Goal: Task Accomplishment & Management: Use online tool/utility

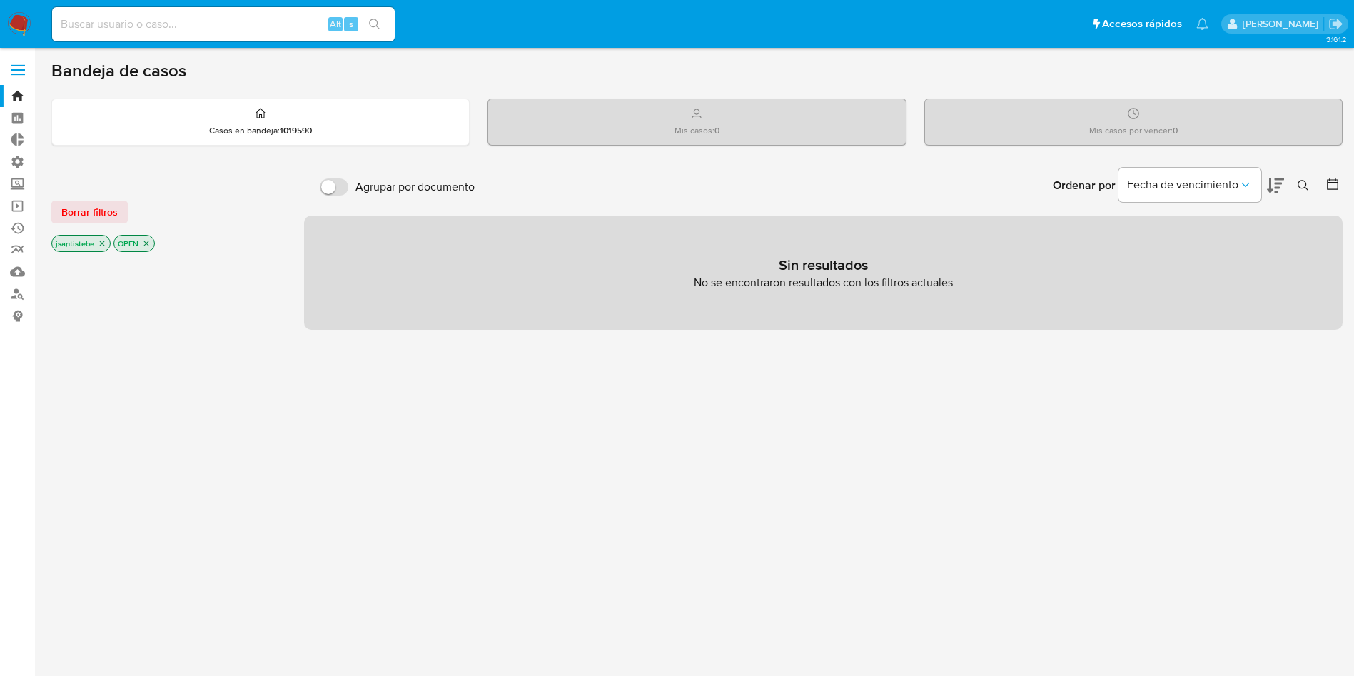
click at [28, 68] on label at bounding box center [18, 70] width 36 height 30
click at [0, 0] on input "checkbox" at bounding box center [0, 0] width 0 height 0
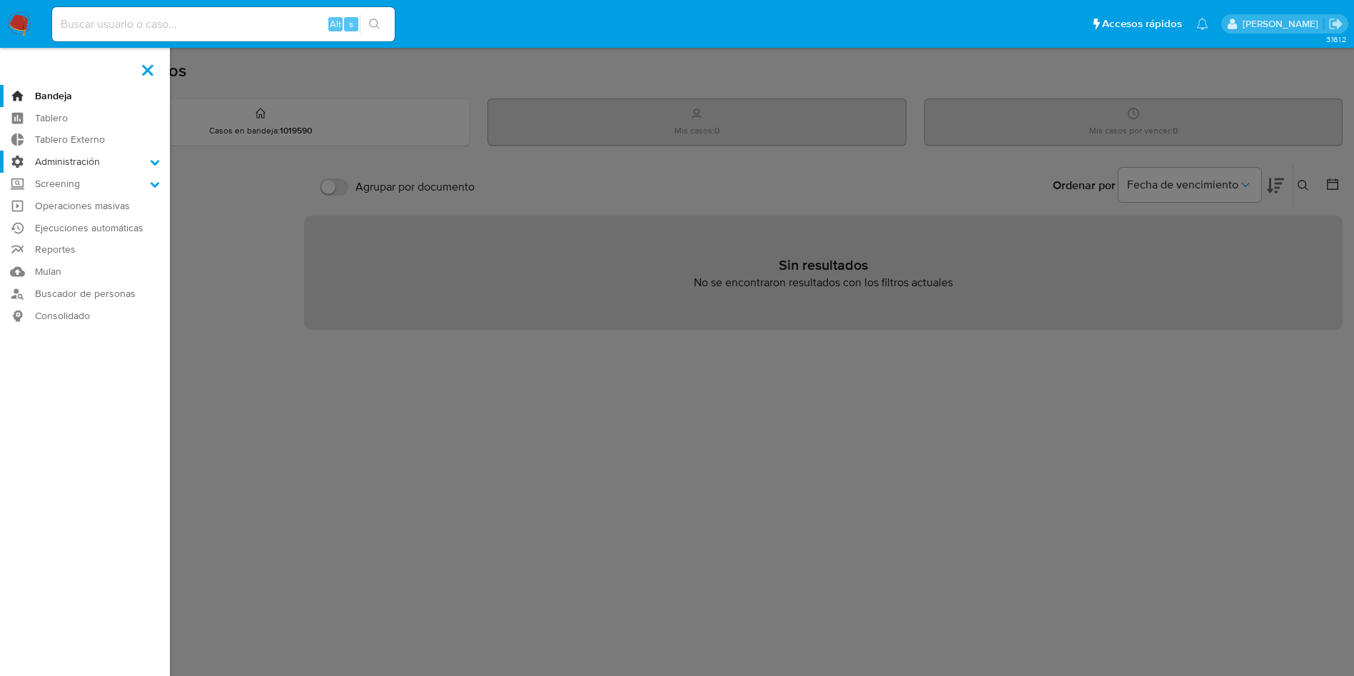
click at [84, 156] on label "Administración" at bounding box center [85, 162] width 170 height 22
click at [0, 0] on input "Administración" at bounding box center [0, 0] width 0 height 0
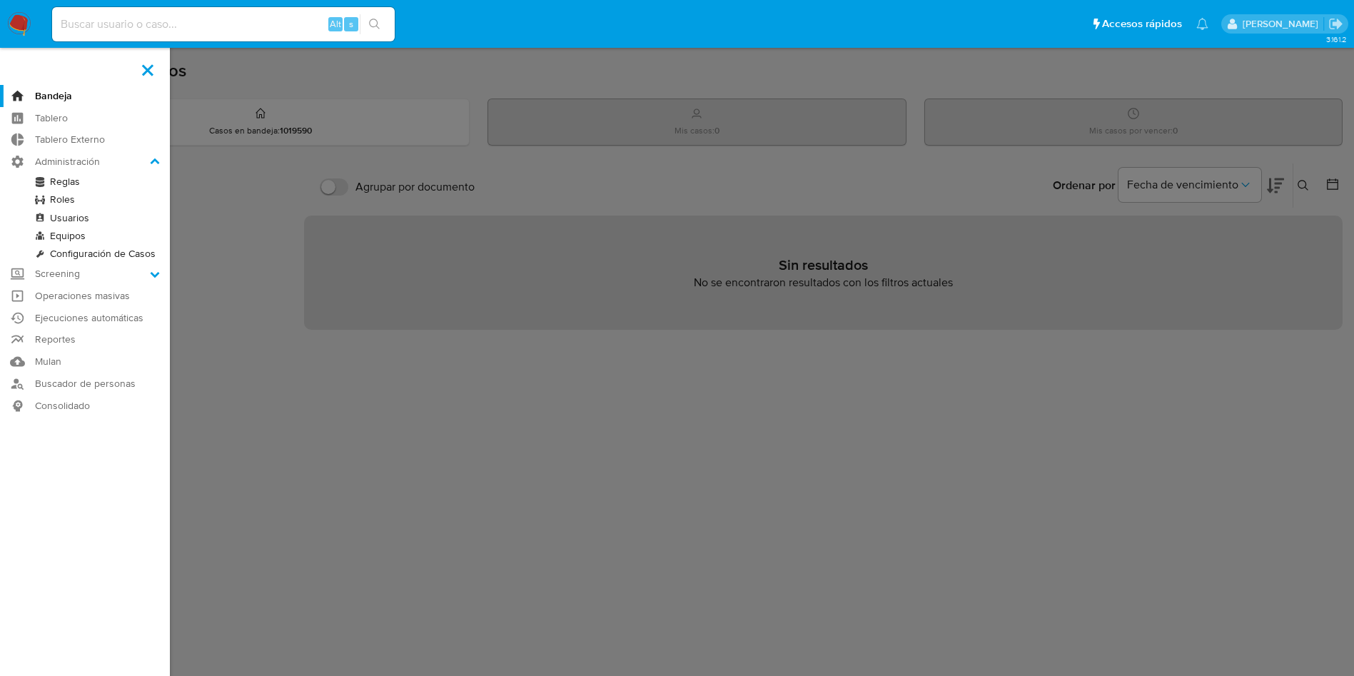
click at [64, 183] on link "Reglas" at bounding box center [85, 182] width 170 height 18
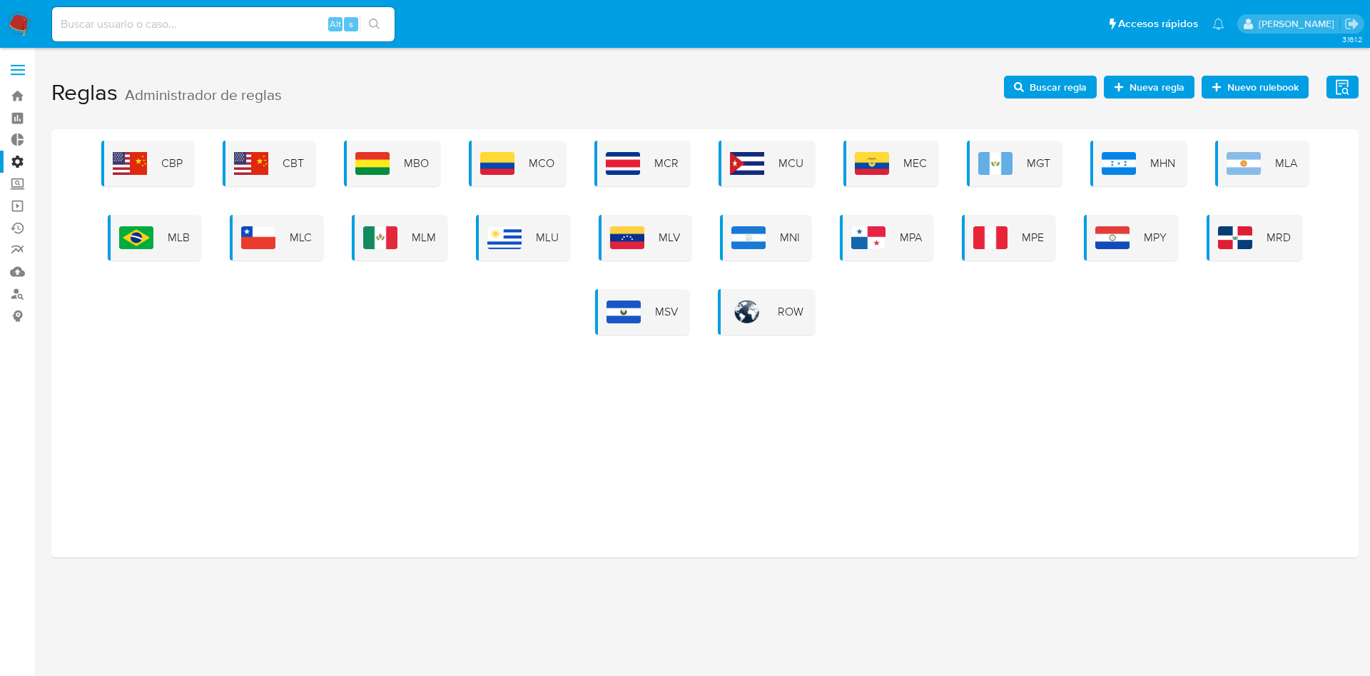
click at [575, 156] on div "CBP CBT MBO MCO MCR MCU MEC MGT MHN MLA MLB MLC MLM MLU MLV MNI MPA MPE MPY MRD…" at bounding box center [705, 238] width 1285 height 194
click at [531, 163] on span "MCO" at bounding box center [542, 164] width 26 height 16
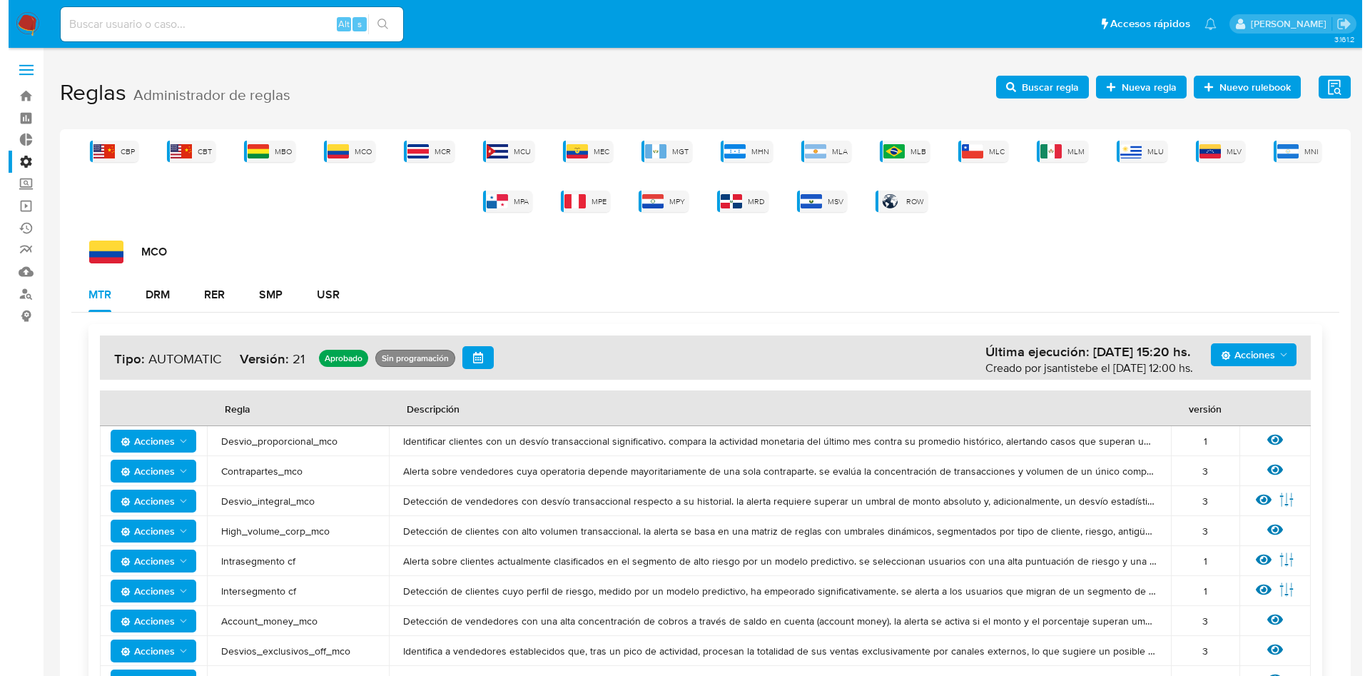
scroll to position [175, 0]
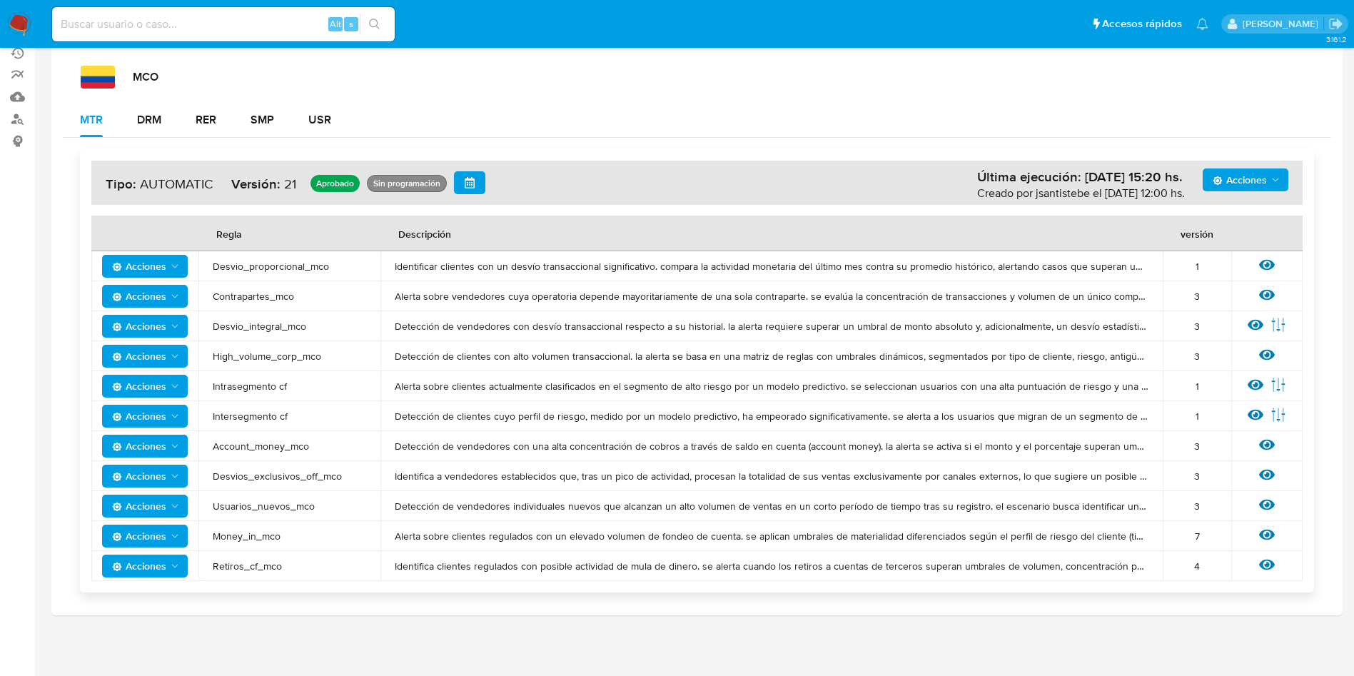
click at [1256, 565] on div "Ver regla" at bounding box center [1267, 566] width 43 height 19
click at [1262, 564] on icon at bounding box center [1267, 565] width 16 height 11
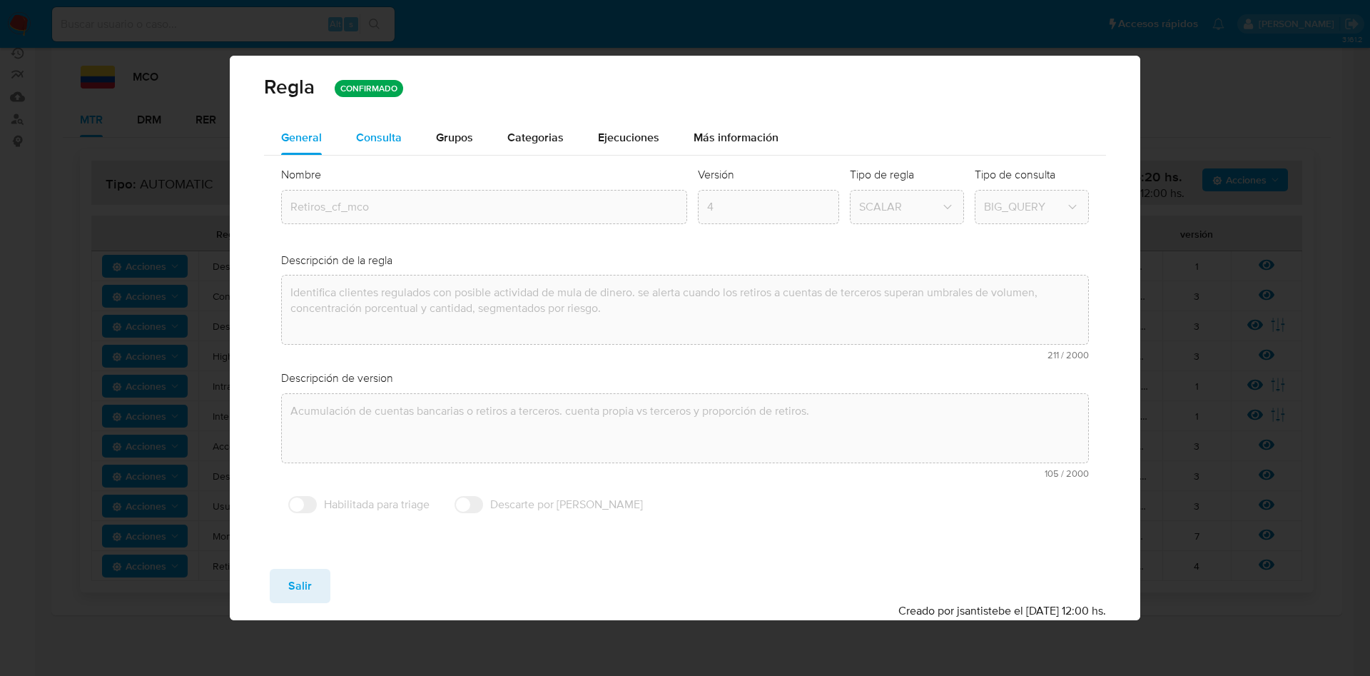
click at [380, 142] on span "Consulta" at bounding box center [379, 137] width 46 height 16
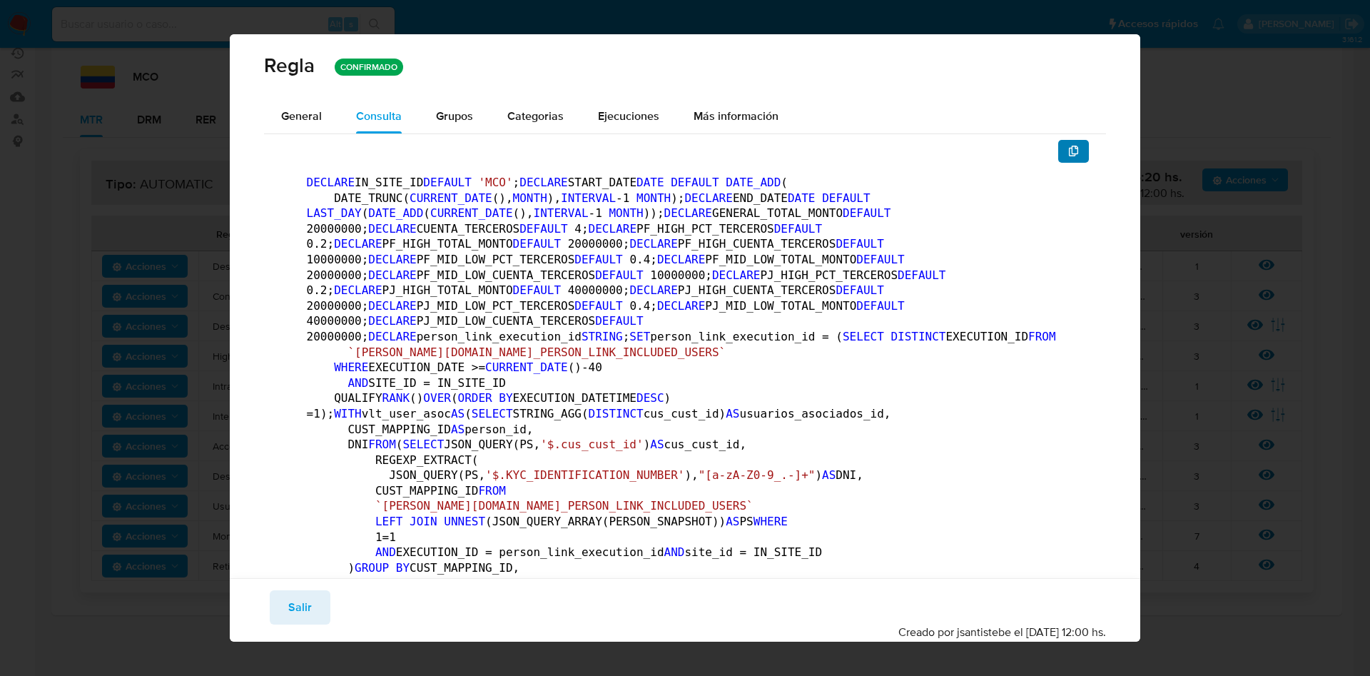
click at [1064, 156] on button "button" at bounding box center [1074, 151] width 31 height 23
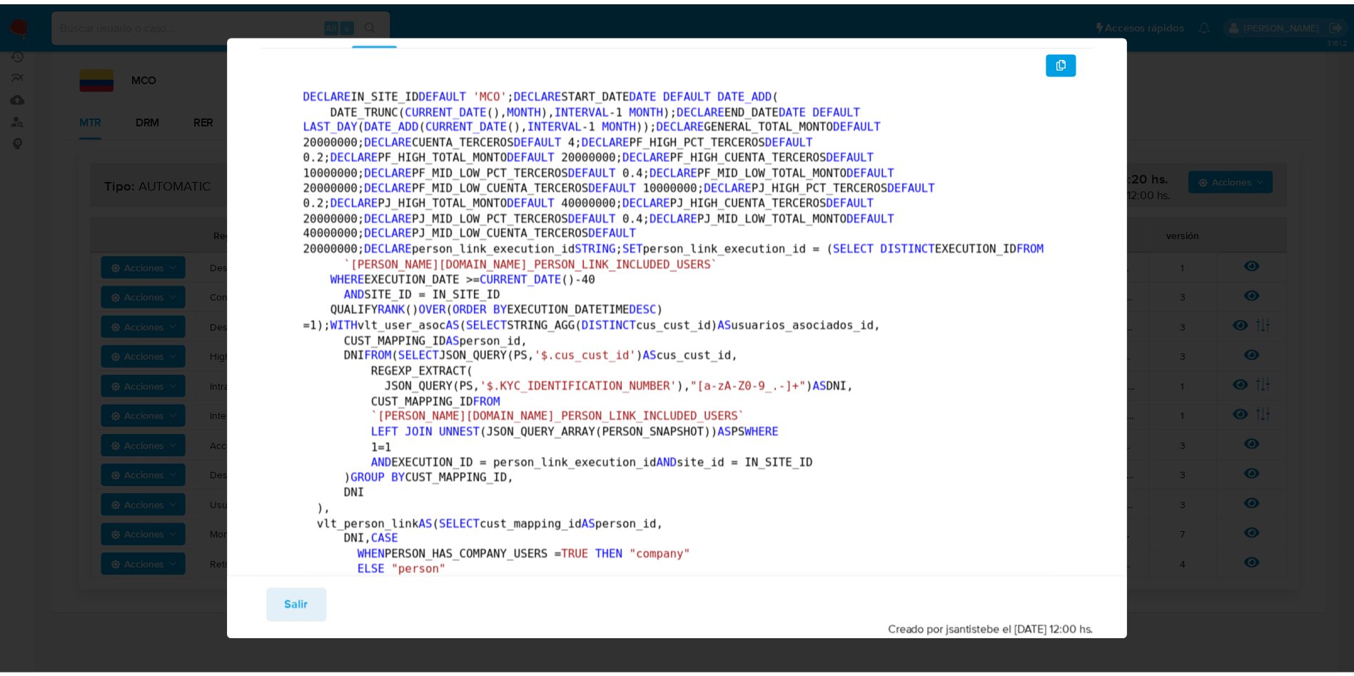
scroll to position [0, 0]
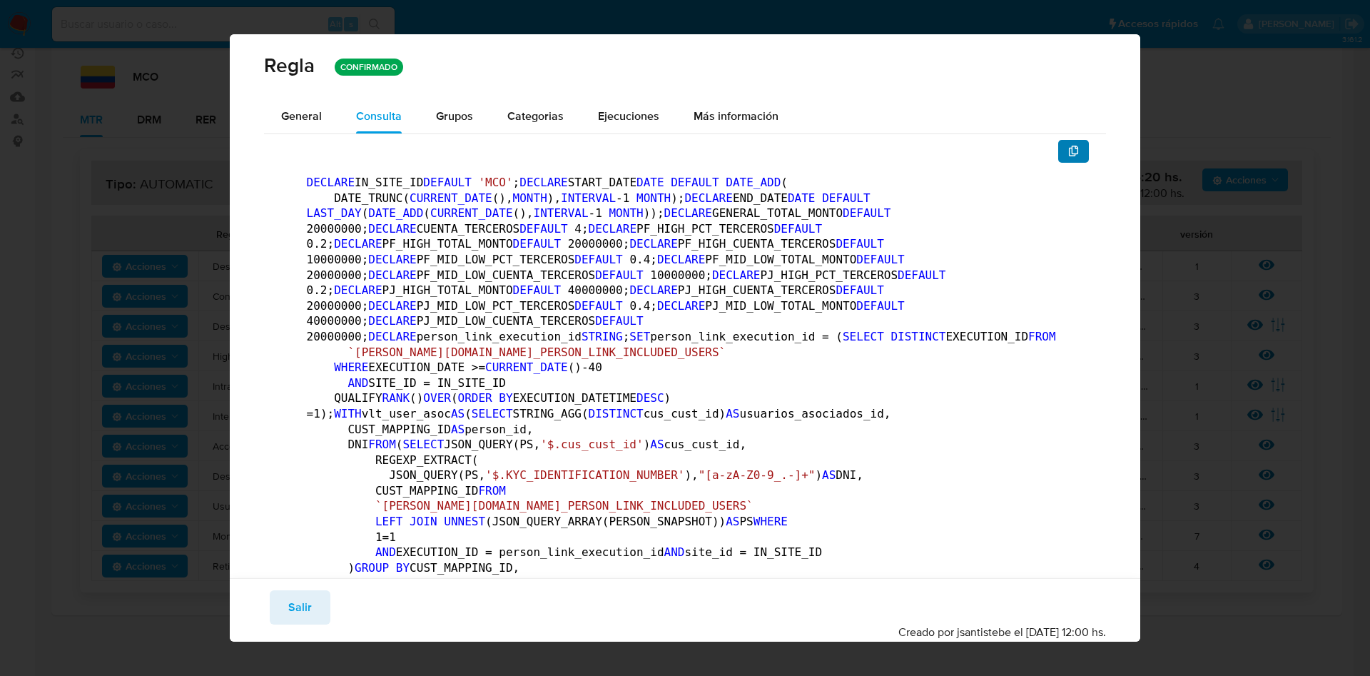
click at [1059, 156] on button "button" at bounding box center [1074, 151] width 31 height 23
click at [1059, 150] on button "button" at bounding box center [1074, 151] width 31 height 23
click at [300, 608] on span "Salir" at bounding box center [300, 607] width 24 height 31
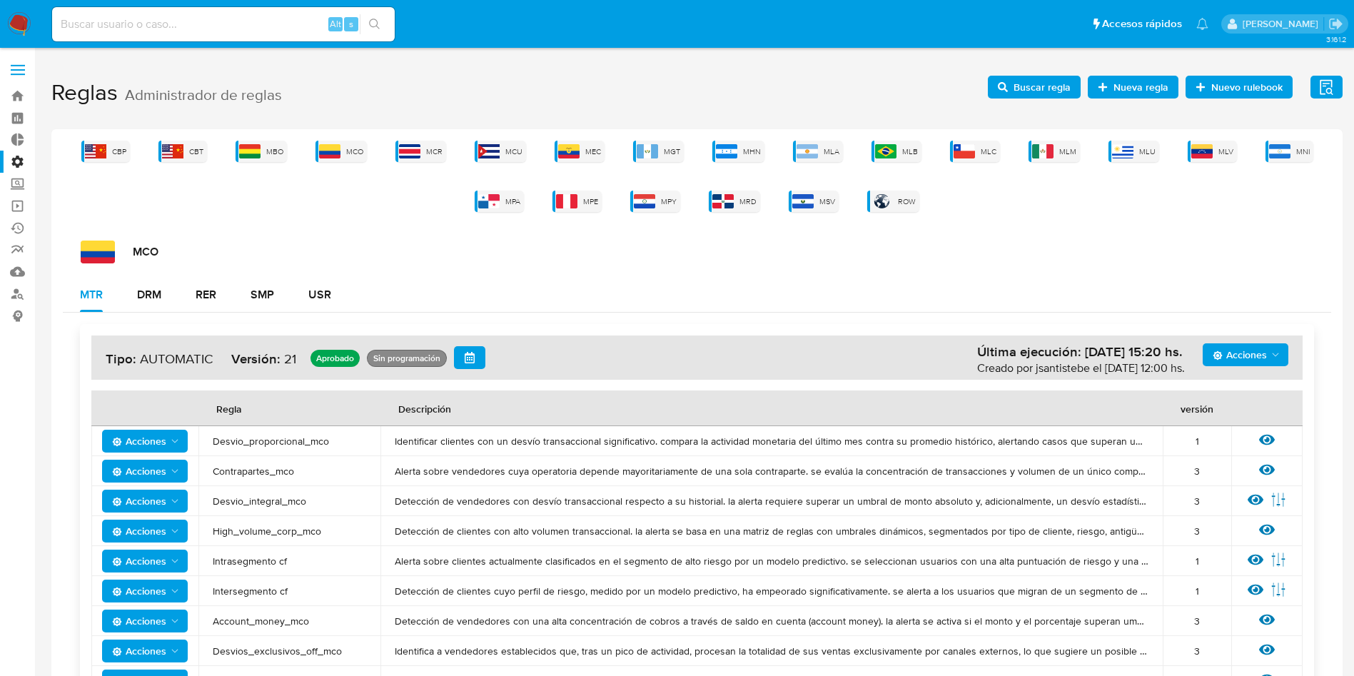
click at [26, 61] on label at bounding box center [18, 70] width 36 height 30
click at [0, 0] on input "checkbox" at bounding box center [0, 0] width 0 height 0
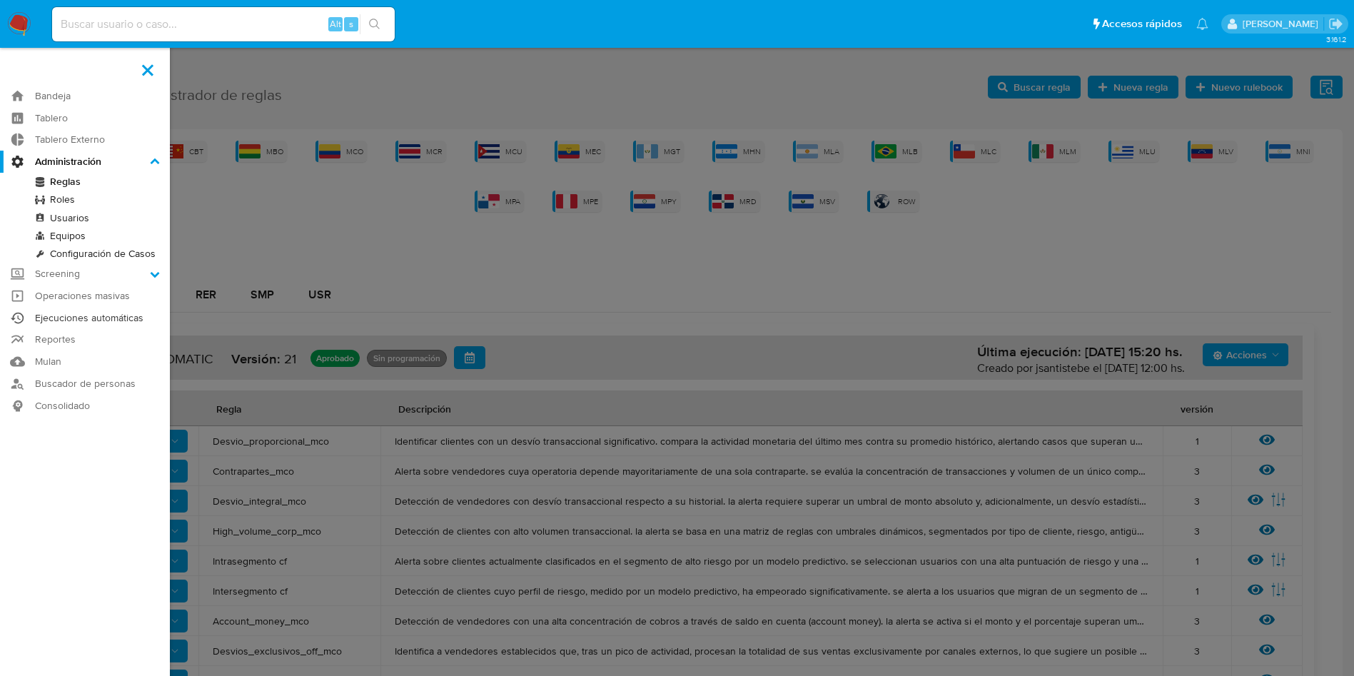
click at [97, 320] on link "Ejecuciones automáticas" at bounding box center [85, 318] width 170 height 22
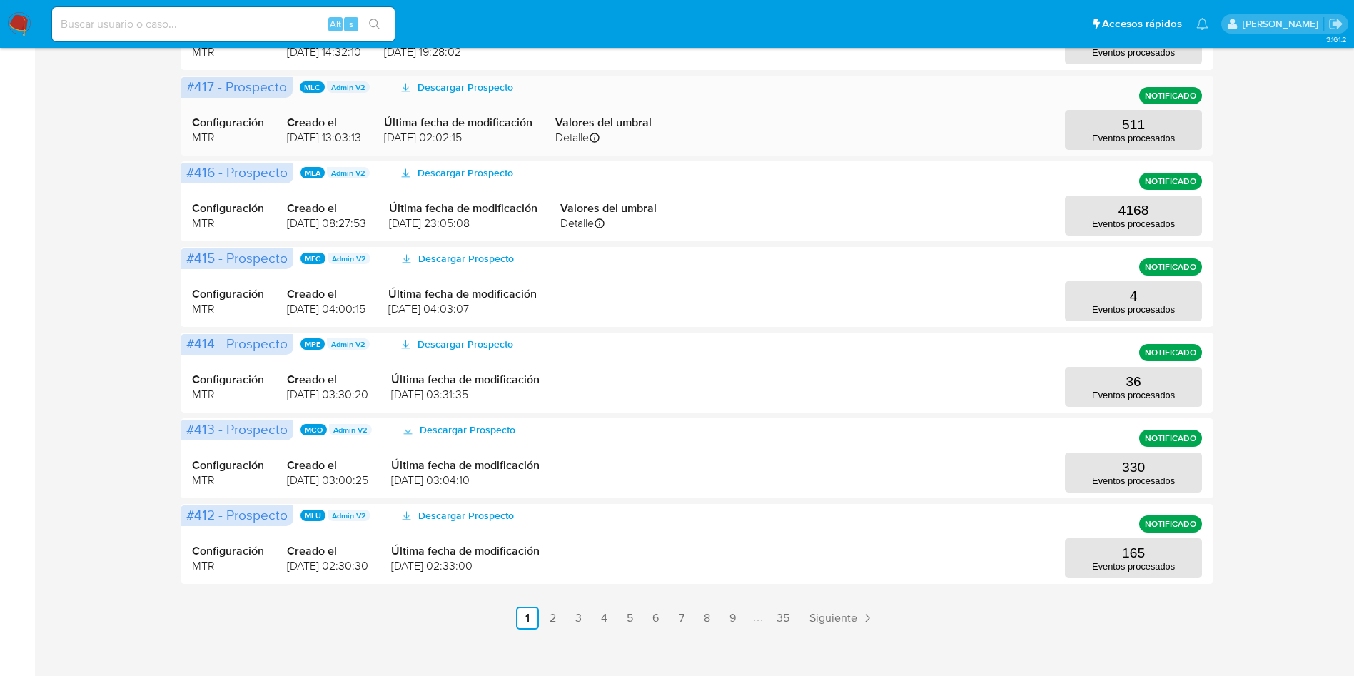
scroll to position [535, 0]
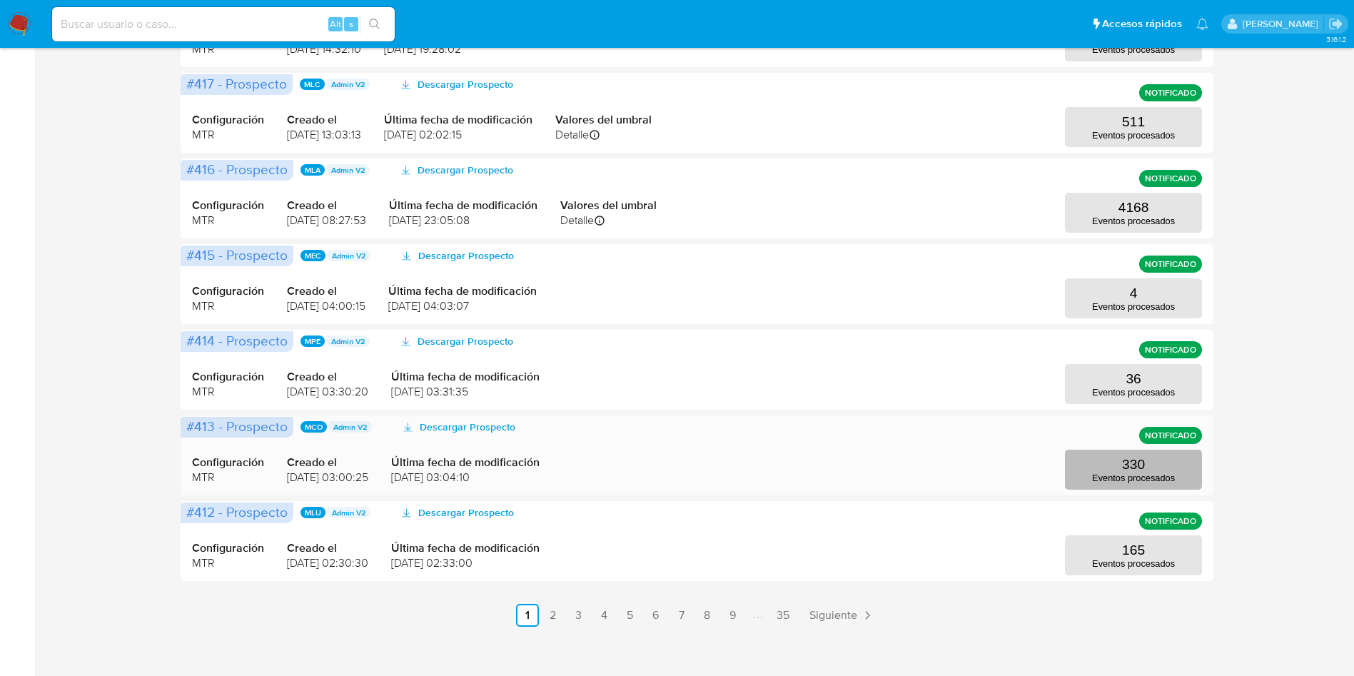
click at [1141, 454] on button "330 Eventos procesados" at bounding box center [1133, 470] width 137 height 40
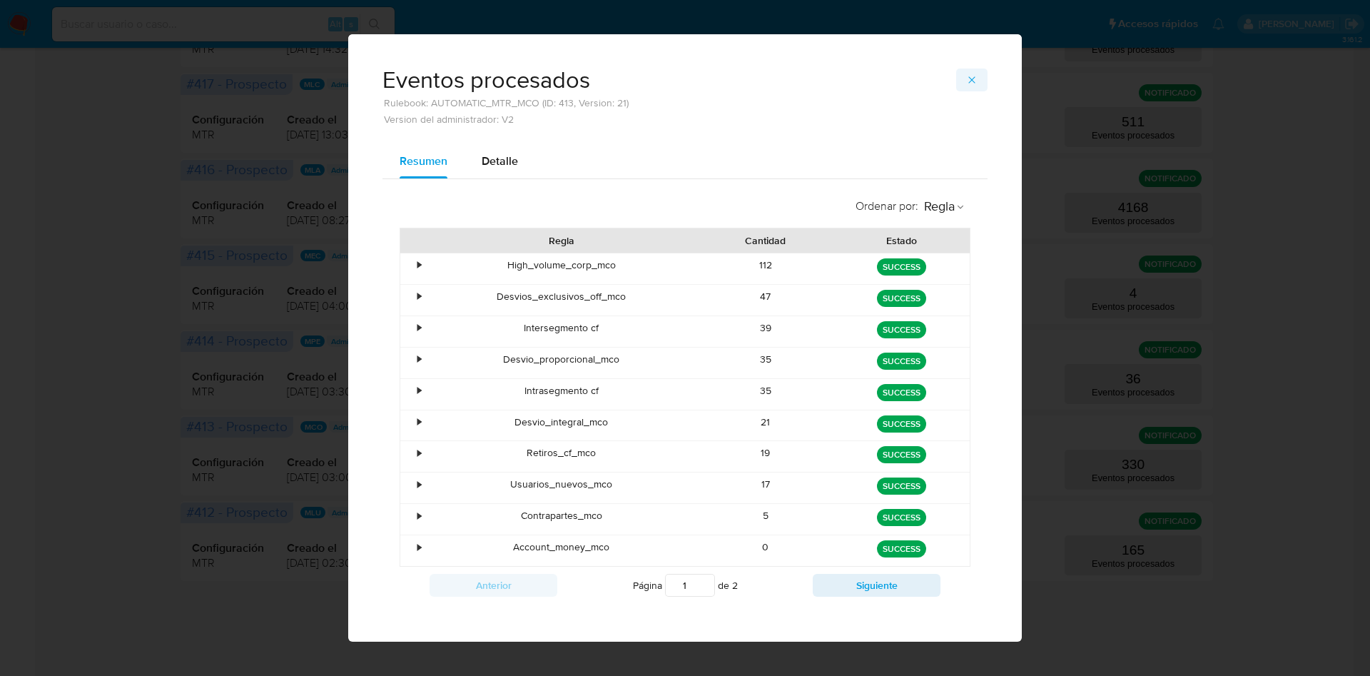
click at [966, 75] on icon "button" at bounding box center [971, 79] width 11 height 11
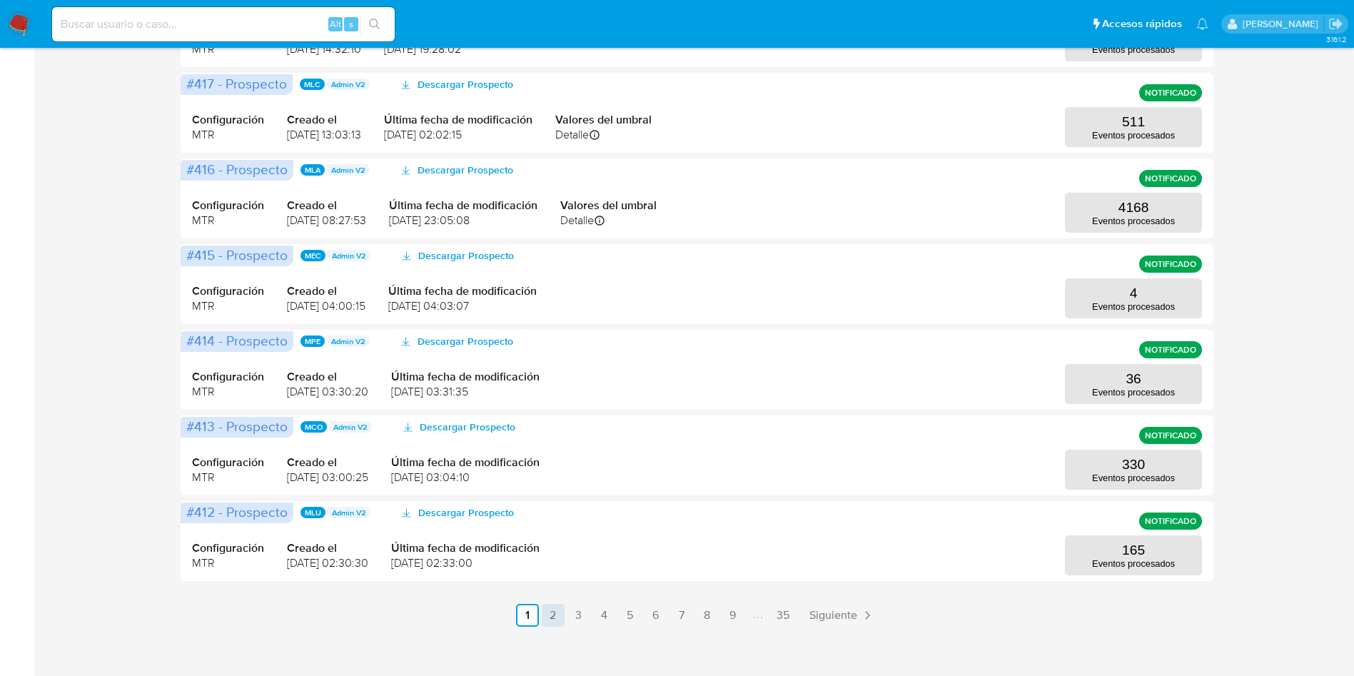
click at [554, 615] on link "2" at bounding box center [553, 615] width 23 height 23
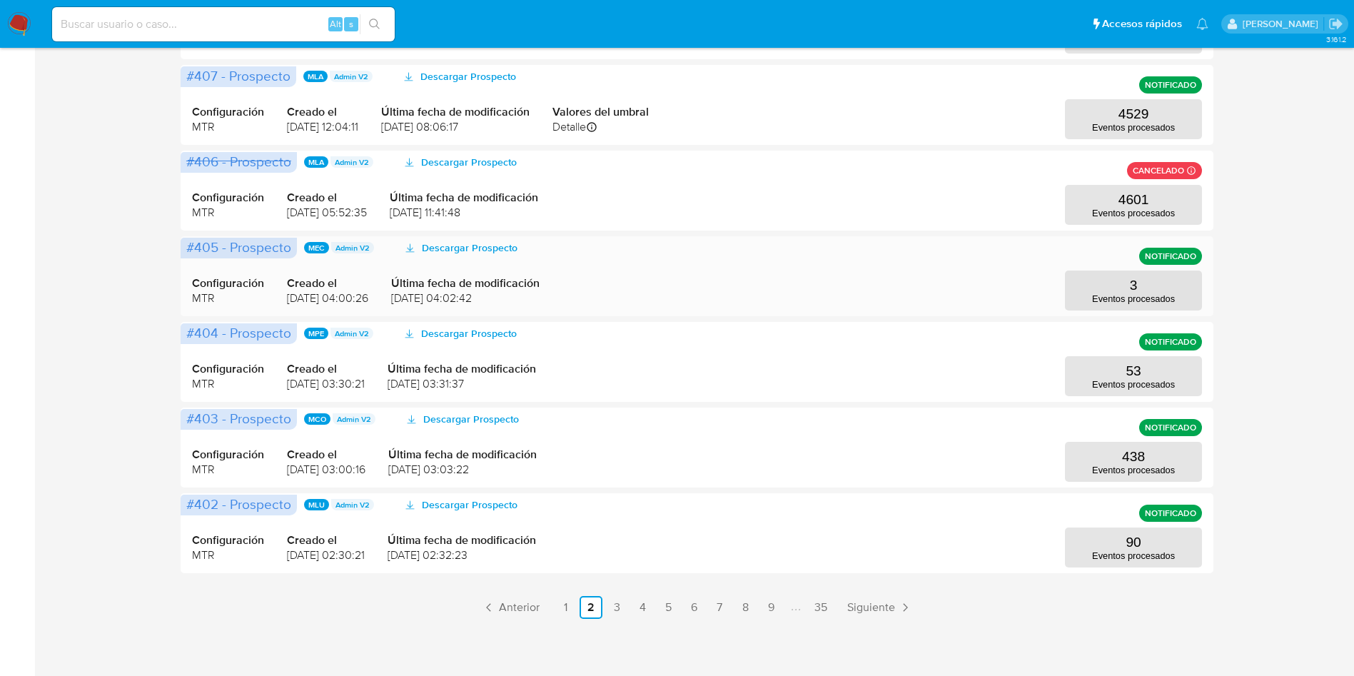
scroll to position [547, 0]
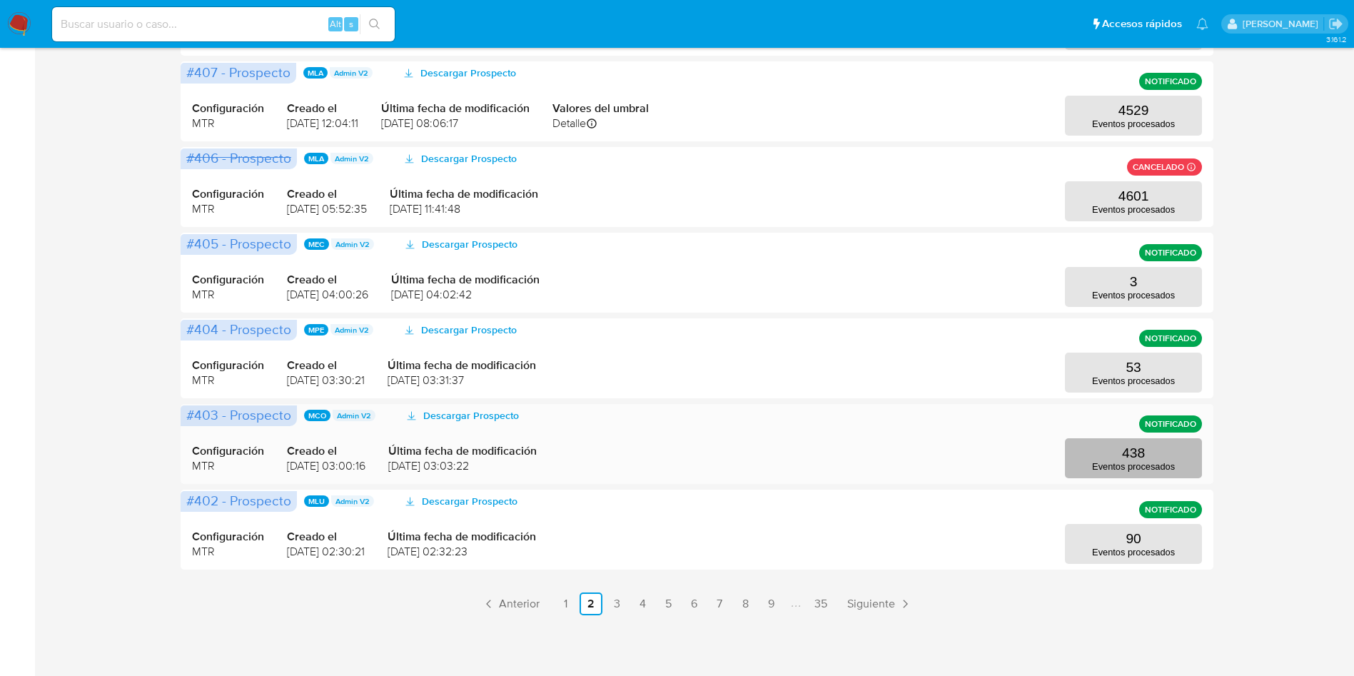
click at [1152, 461] on p "Eventos procesados" at bounding box center [1133, 466] width 83 height 11
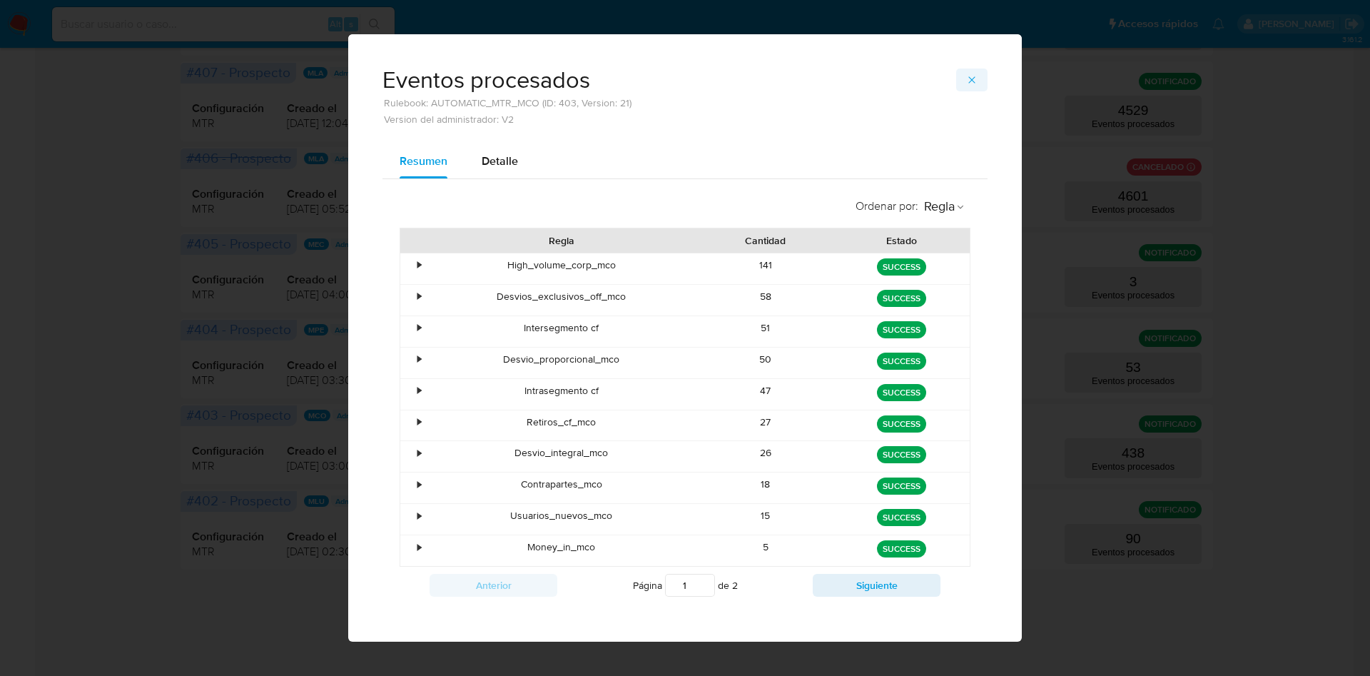
click at [966, 84] on icon "button" at bounding box center [971, 79] width 11 height 11
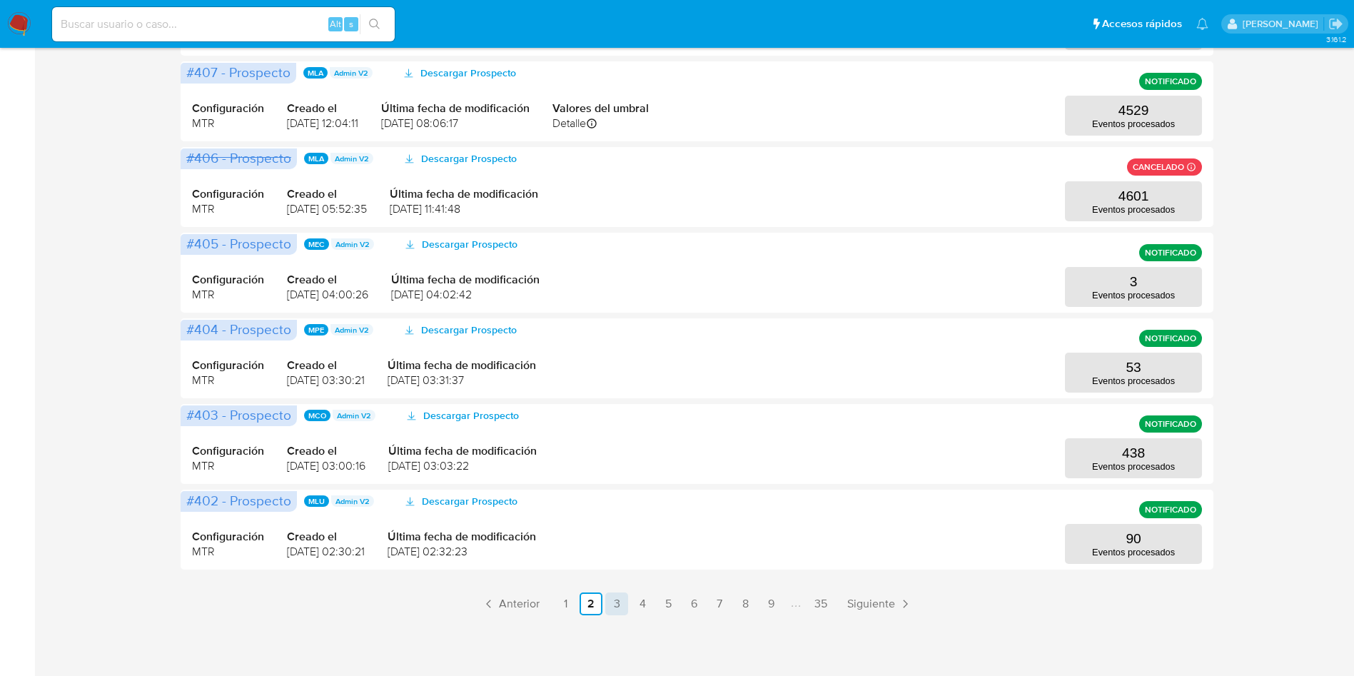
click at [621, 602] on link "3" at bounding box center [616, 603] width 23 height 23
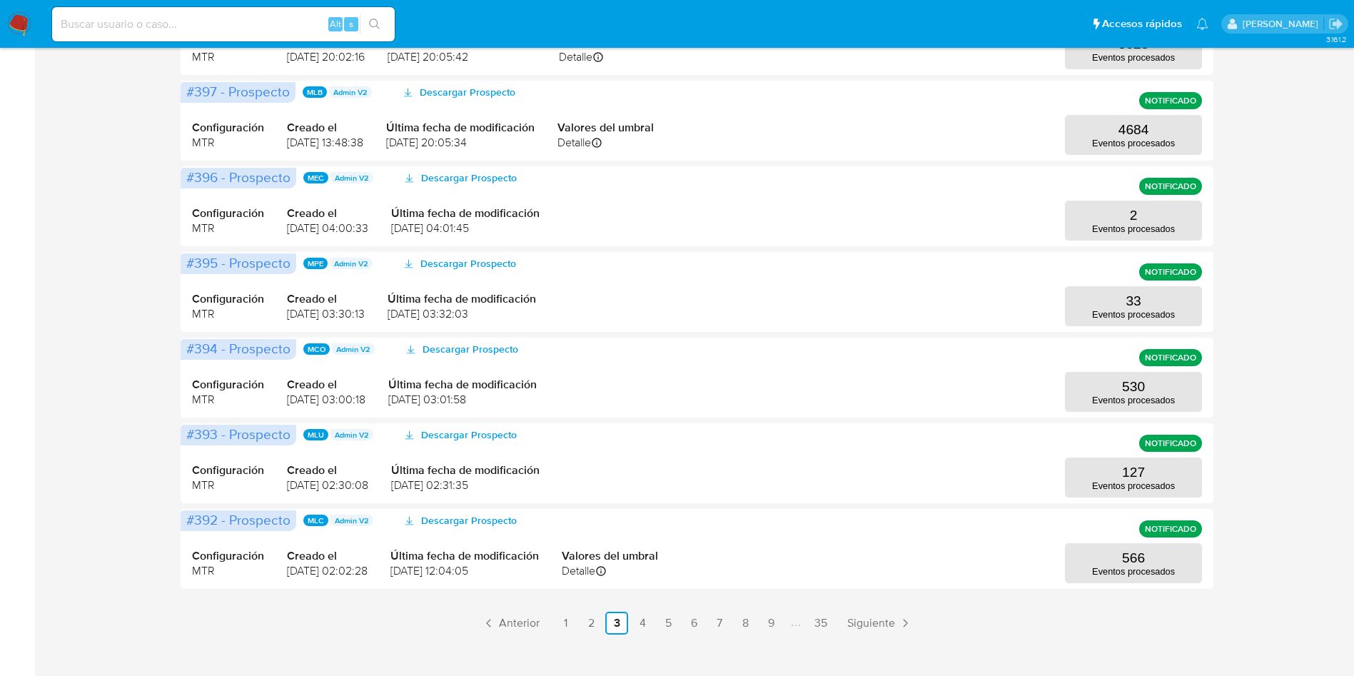
scroll to position [535, 0]
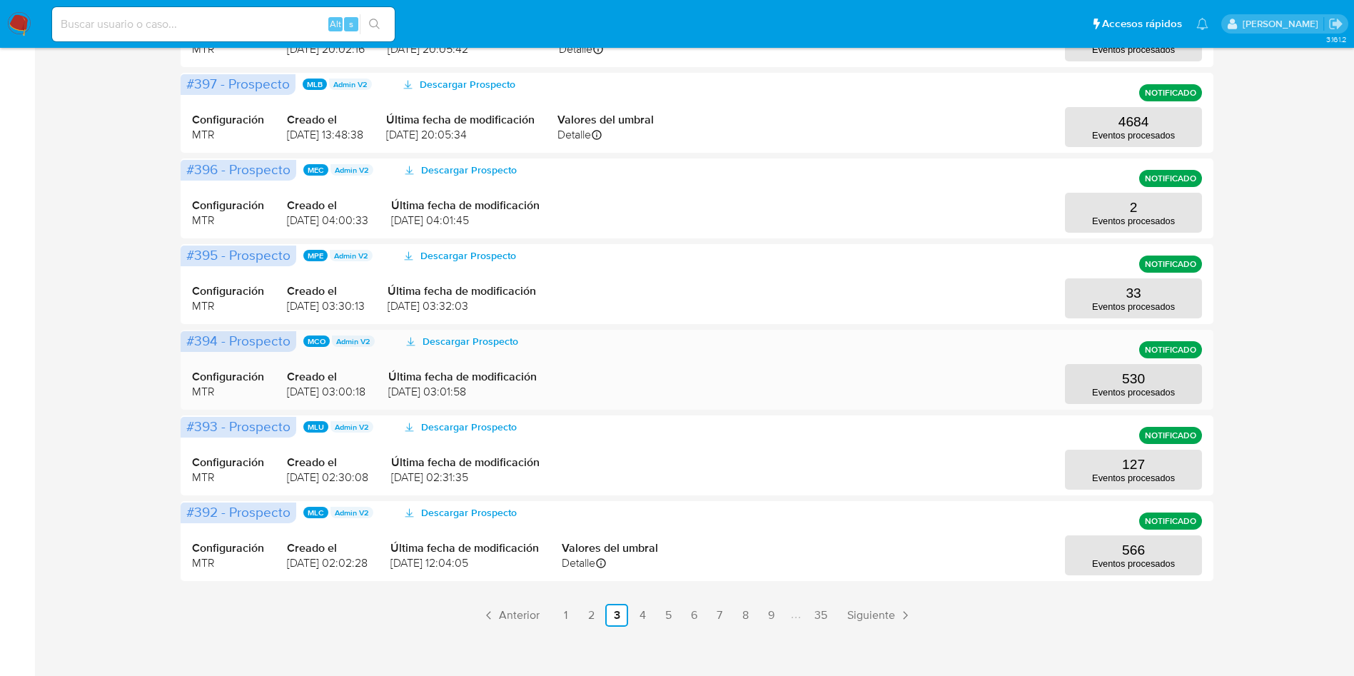
click at [1101, 360] on div "Configuración MTR Creado el 08/07/2025 03:00:18 Última fecha de modificación 12…" at bounding box center [697, 369] width 1010 height 69
click at [1100, 398] on button "530 Eventos procesados" at bounding box center [1133, 384] width 137 height 40
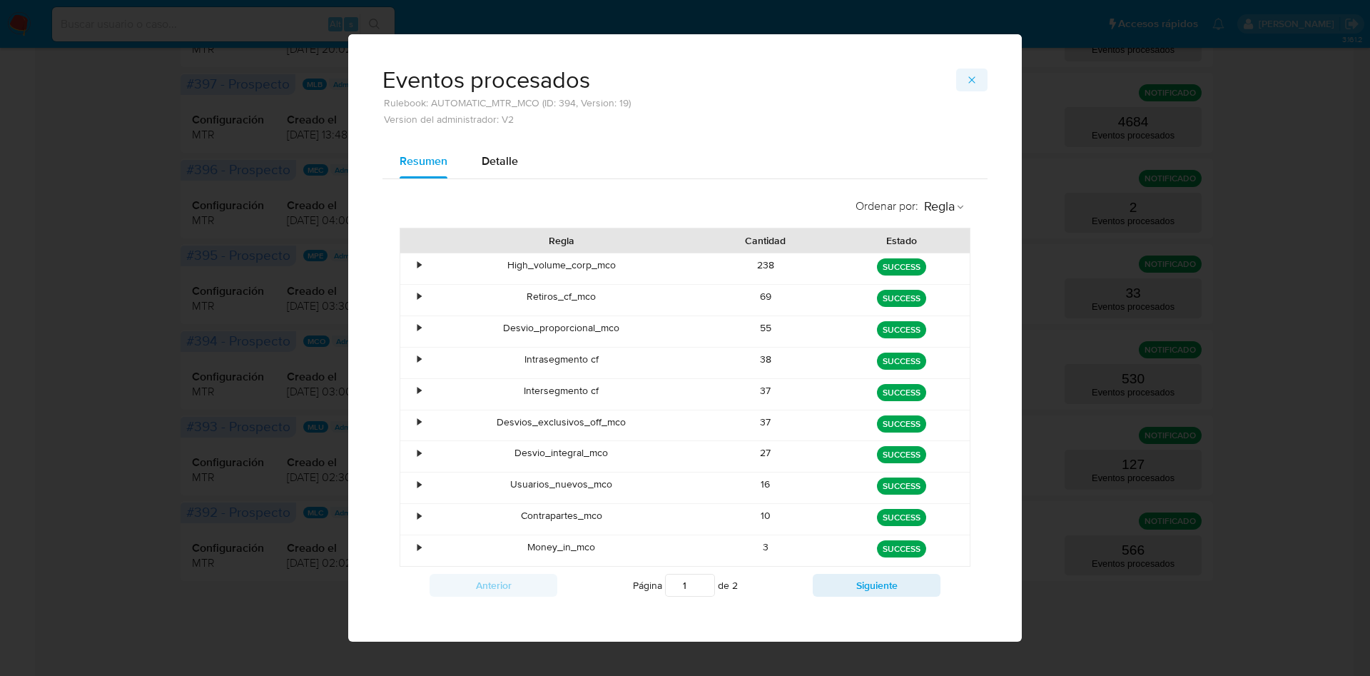
click at [966, 84] on icon "button" at bounding box center [971, 79] width 11 height 11
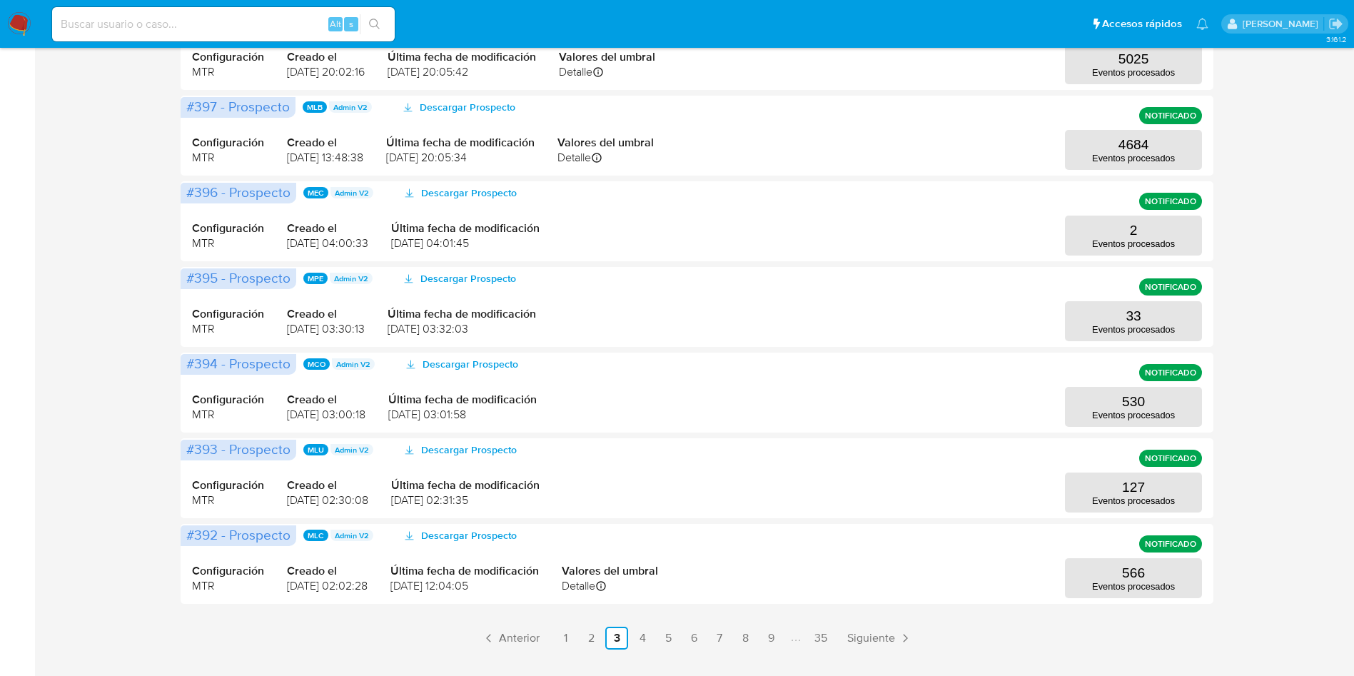
scroll to position [0, 0]
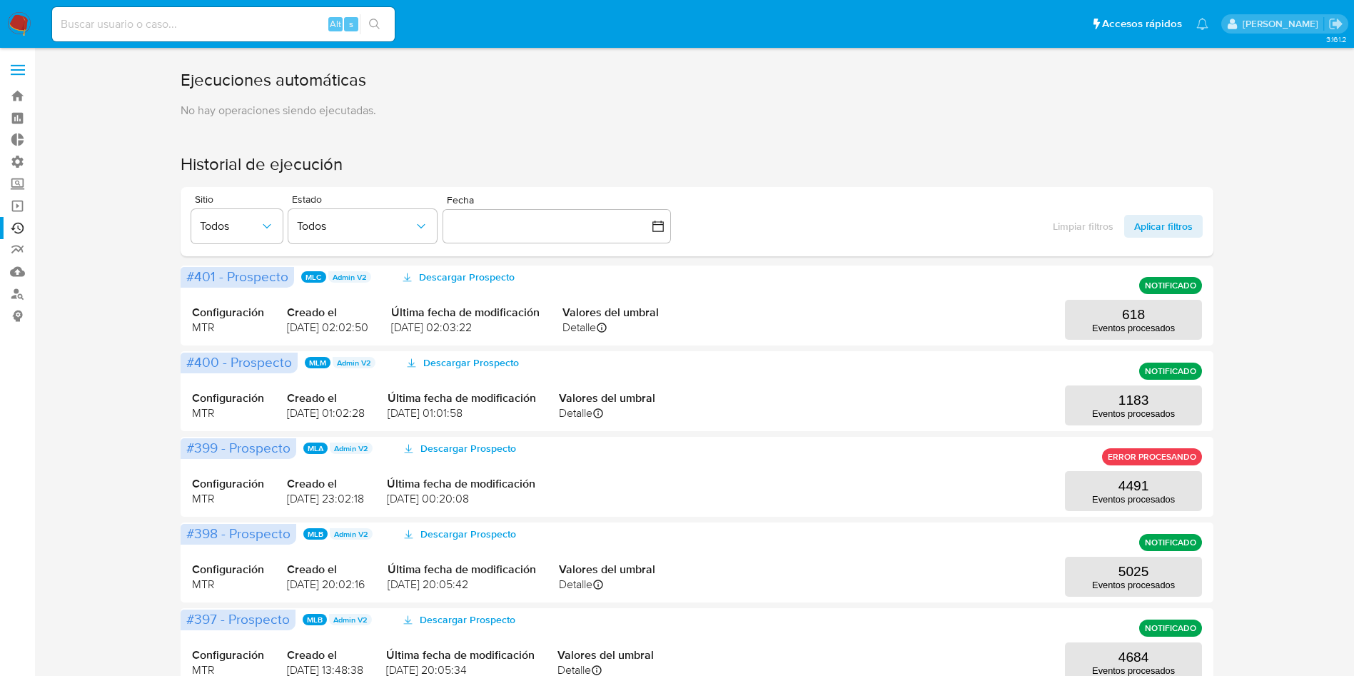
click at [17, 74] on span at bounding box center [18, 75] width 14 height 2
click at [0, 0] on input "checkbox" at bounding box center [0, 0] width 0 height 0
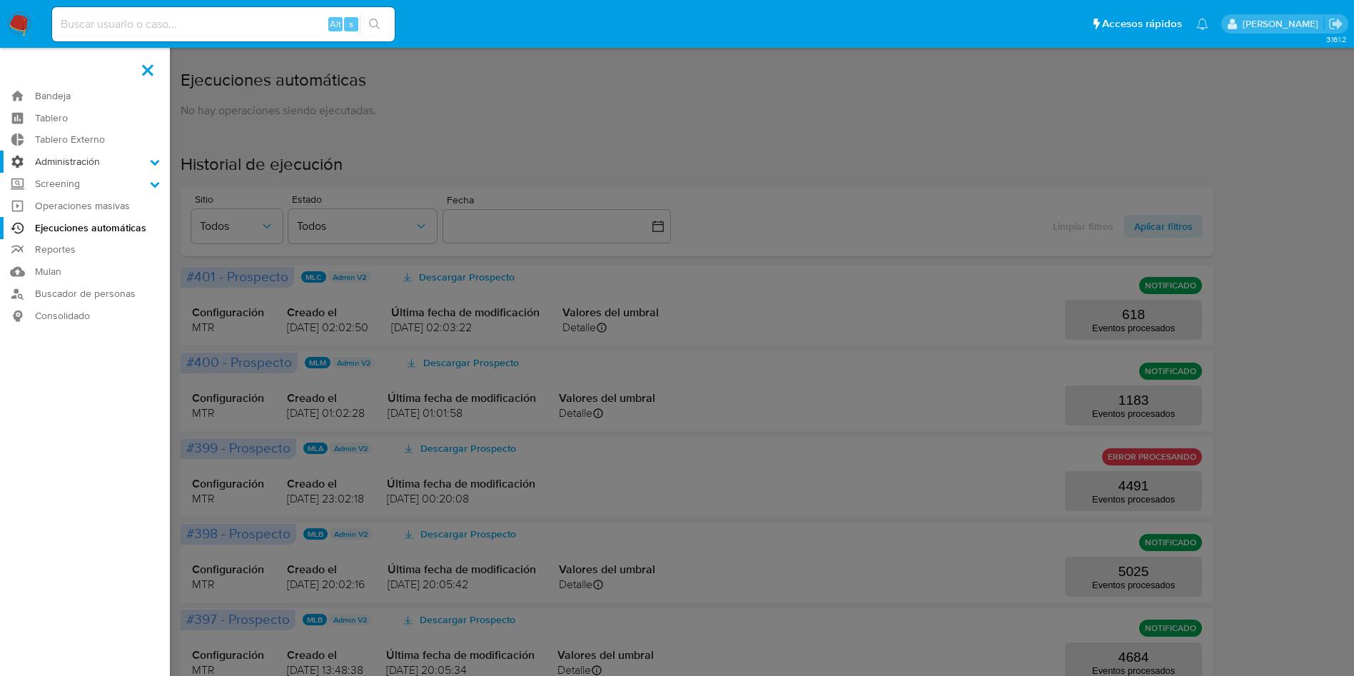
click at [69, 157] on label "Administración" at bounding box center [85, 162] width 170 height 22
click at [0, 0] on input "Administración" at bounding box center [0, 0] width 0 height 0
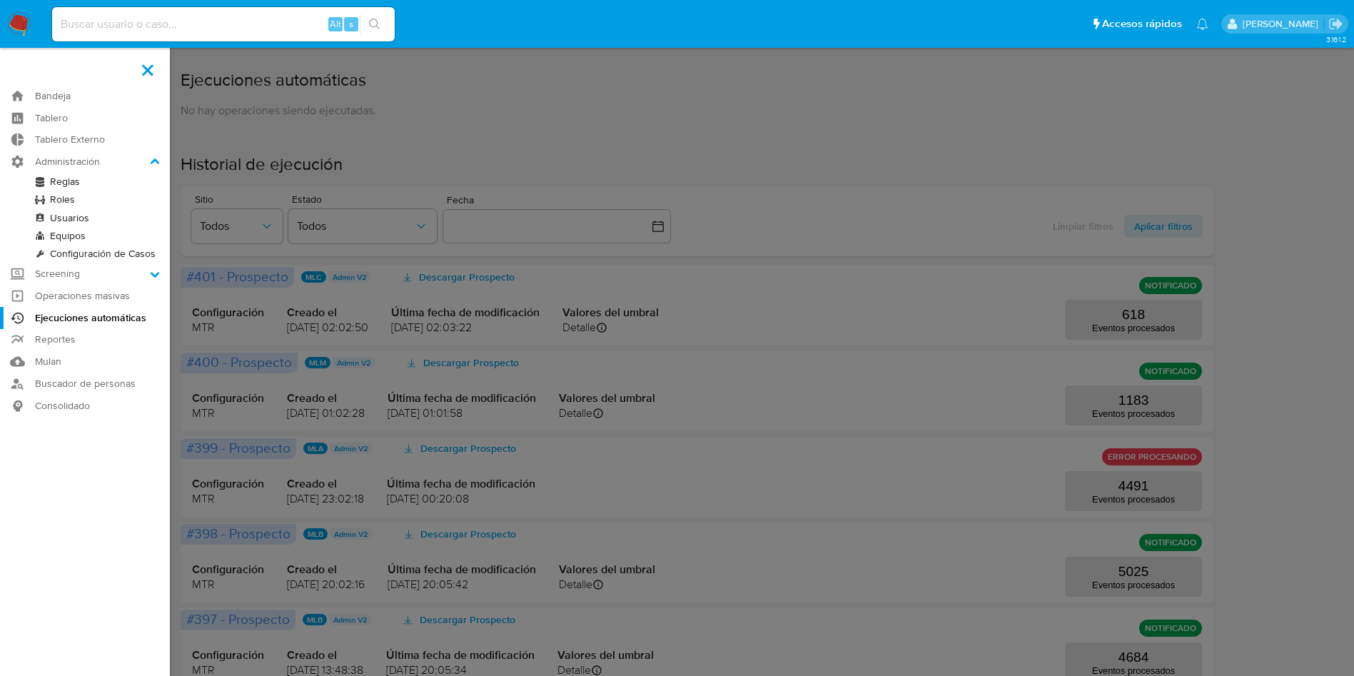
click at [70, 183] on link "Reglas" at bounding box center [85, 182] width 170 height 18
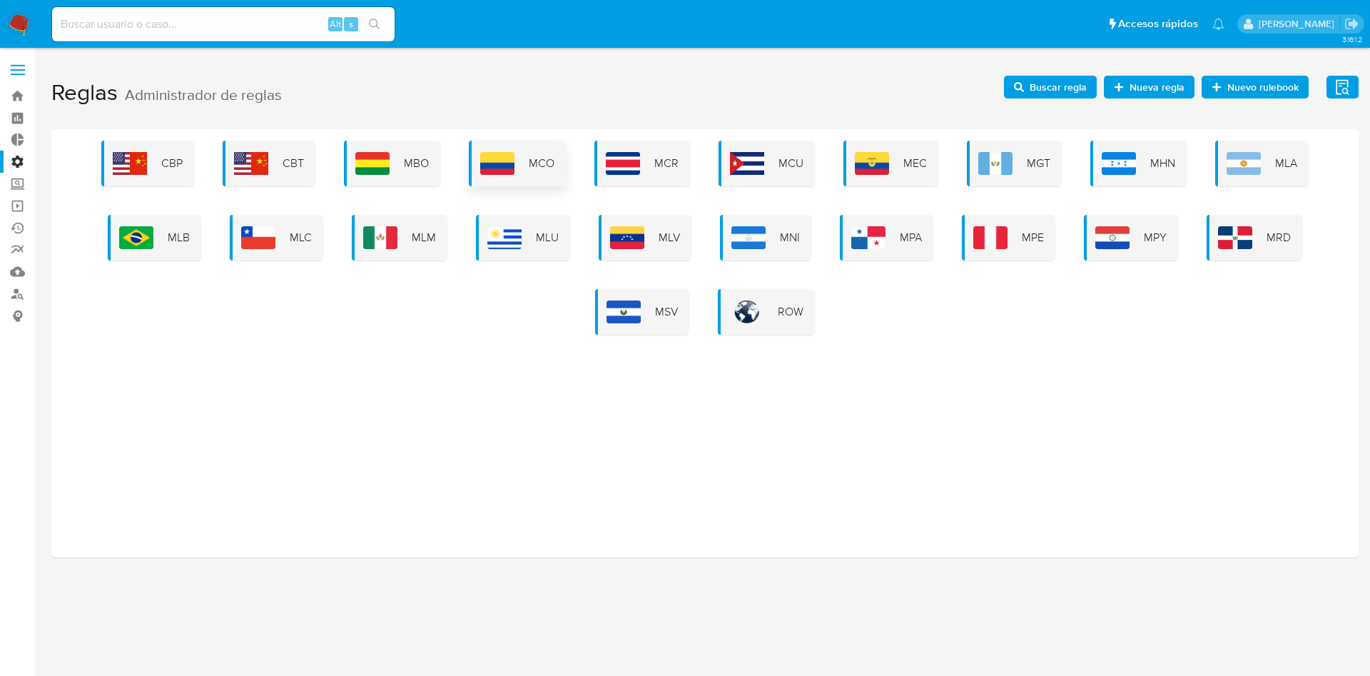
click at [549, 165] on span "MCO" at bounding box center [542, 164] width 26 height 16
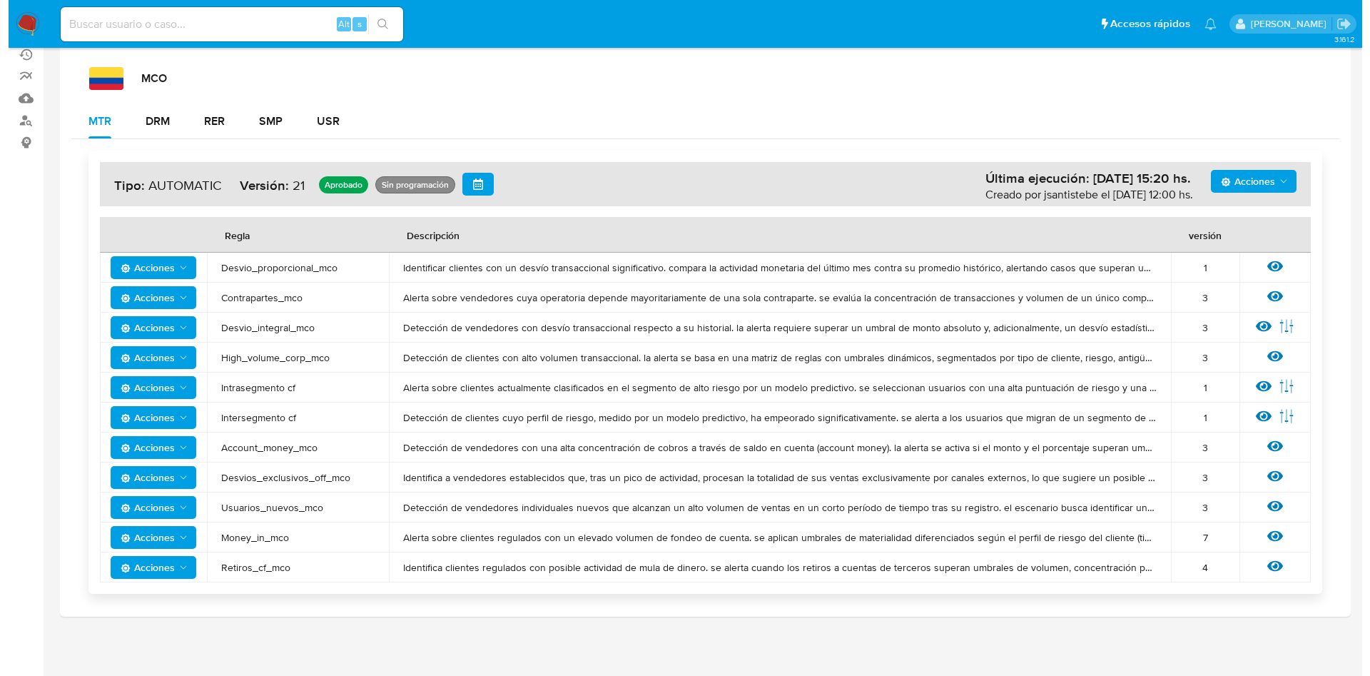
scroll to position [175, 0]
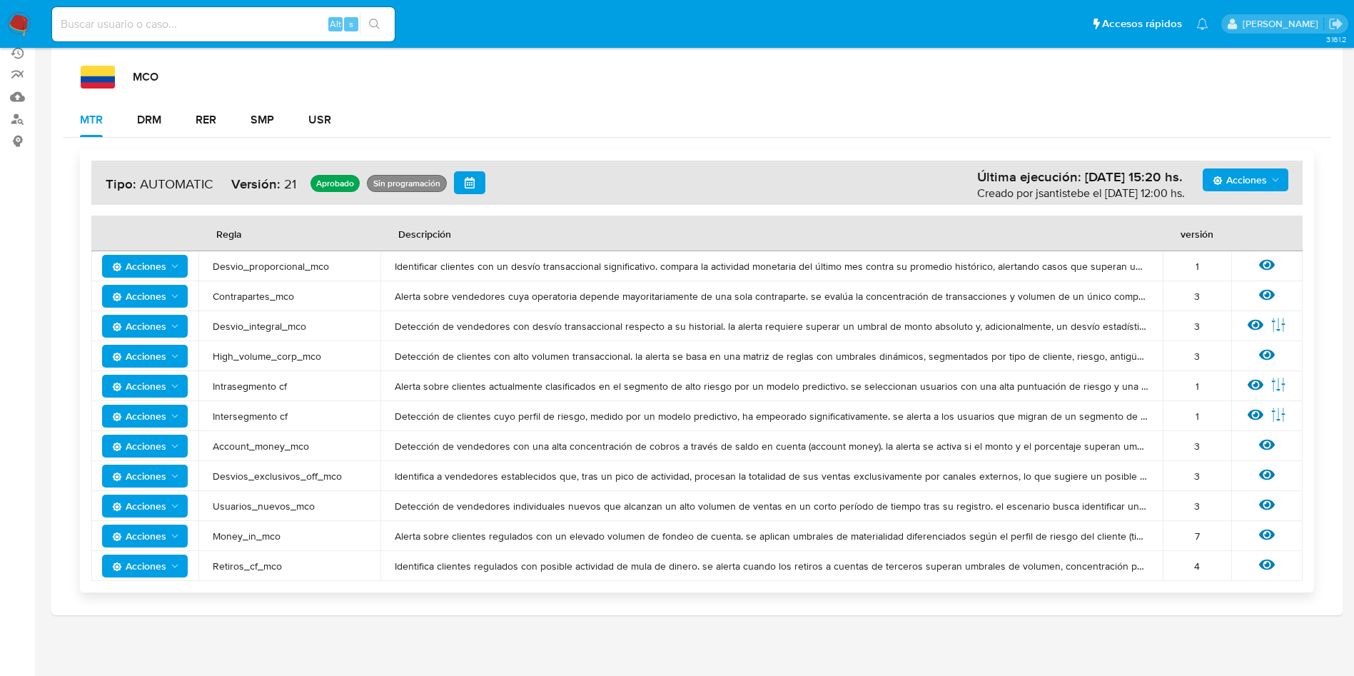
click at [1256, 559] on div "Ver regla" at bounding box center [1267, 566] width 43 height 19
click at [1264, 562] on icon at bounding box center [1267, 565] width 16 height 16
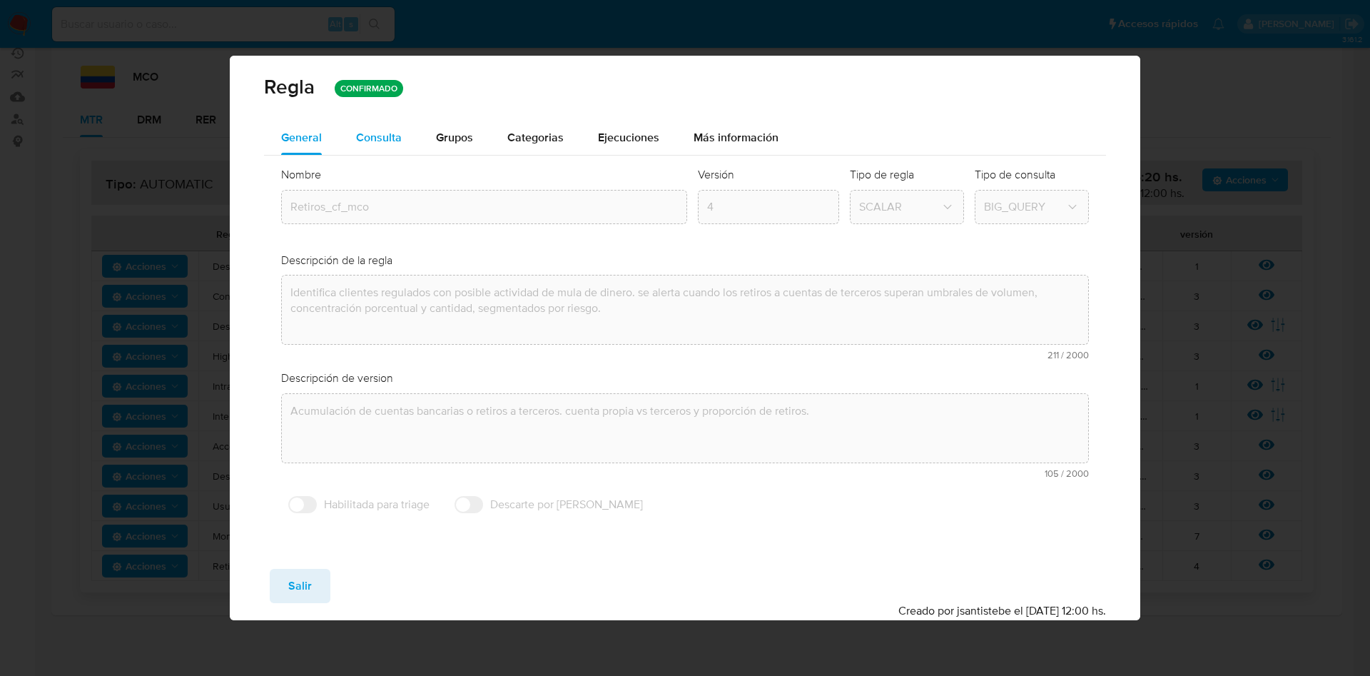
click at [373, 148] on div "Consulta" at bounding box center [379, 138] width 46 height 34
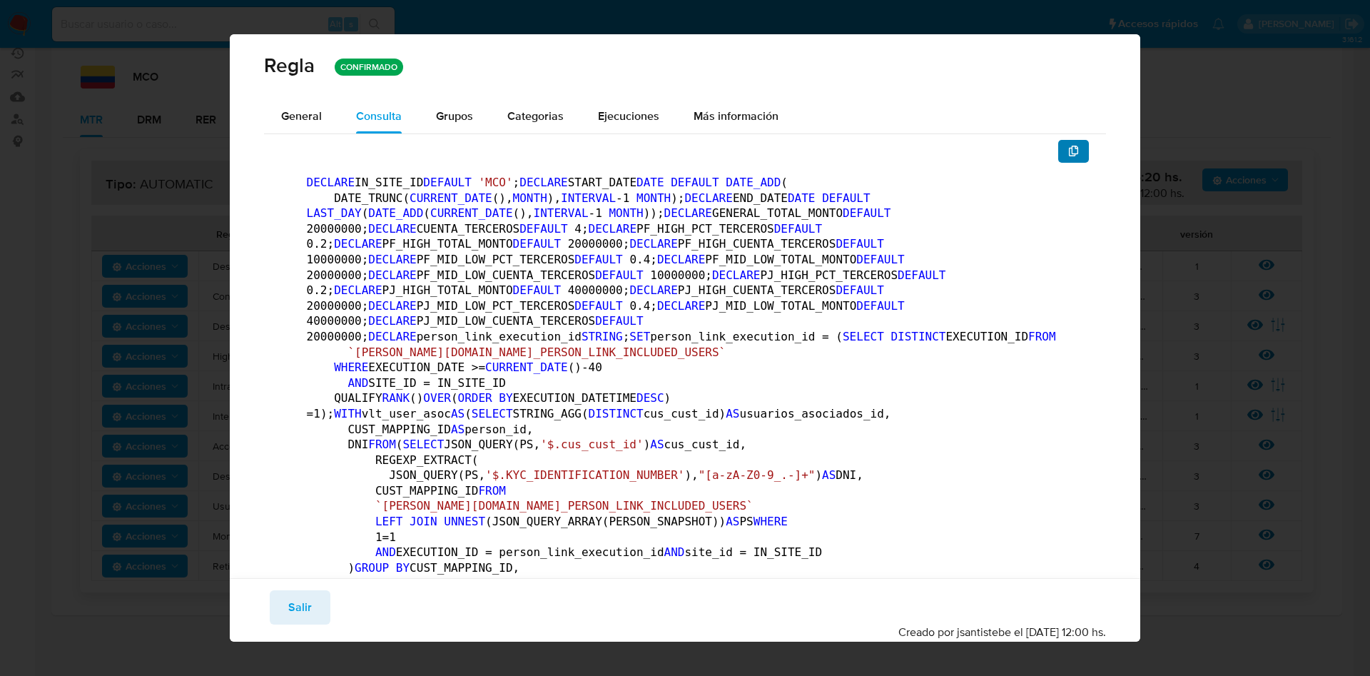
click at [1067, 153] on button "button" at bounding box center [1074, 151] width 31 height 23
